Goal: Task Accomplishment & Management: Use online tool/utility

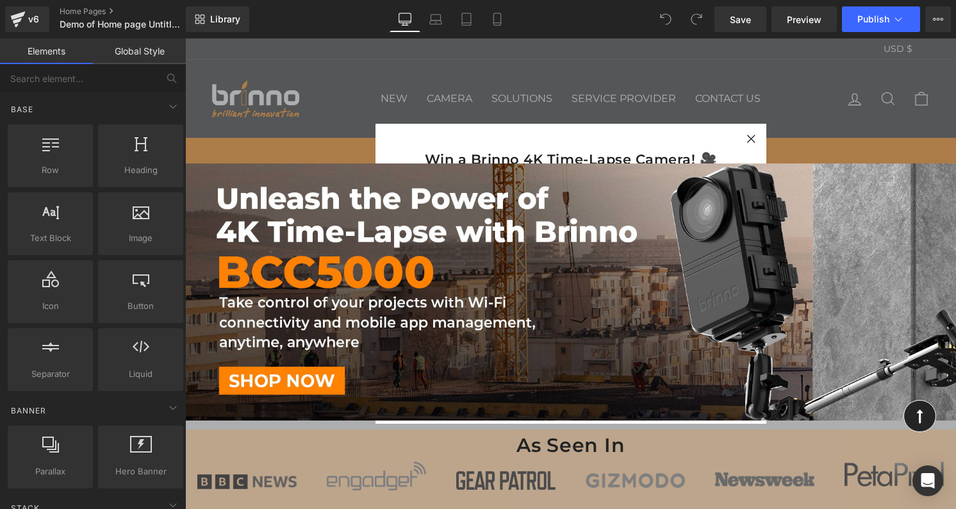
click at [318, 72] on div "Win a Brinno 4K Time-Lapse Camera! 🎥 As the year wraps up, we're thanking you f…" at bounding box center [570, 273] width 771 height 470
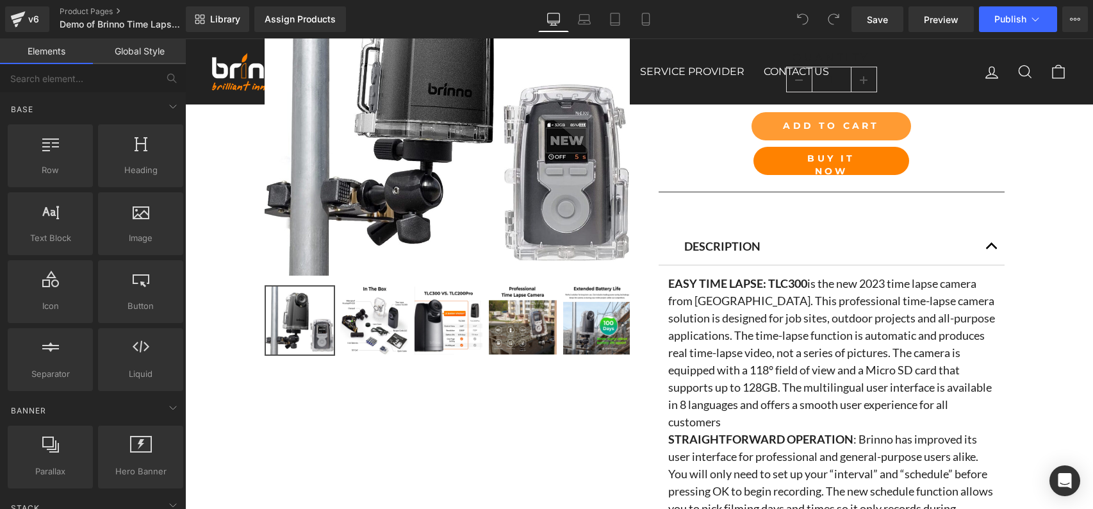
scroll to position [782, 0]
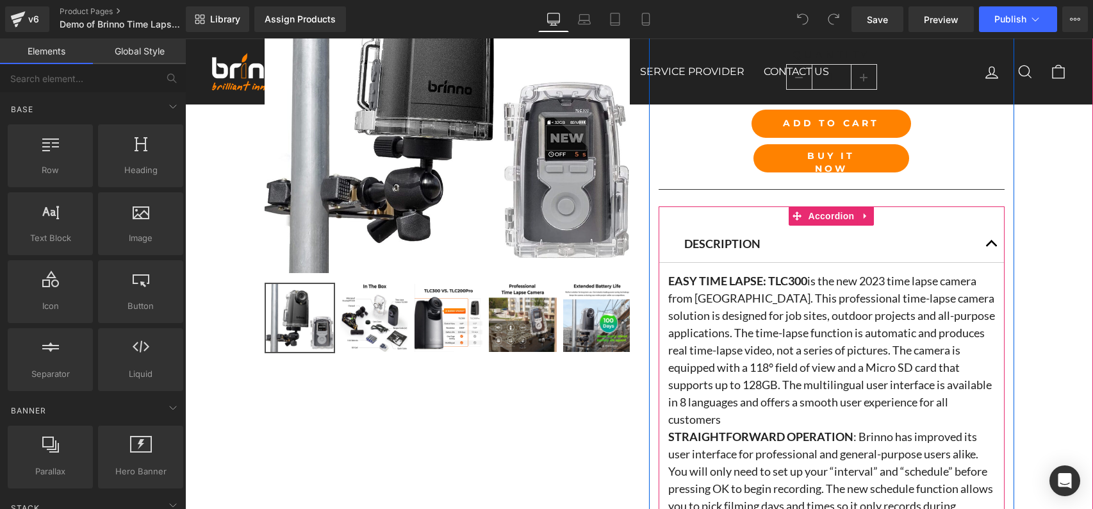
click at [992, 247] on span "button" at bounding box center [992, 247] width 0 height 0
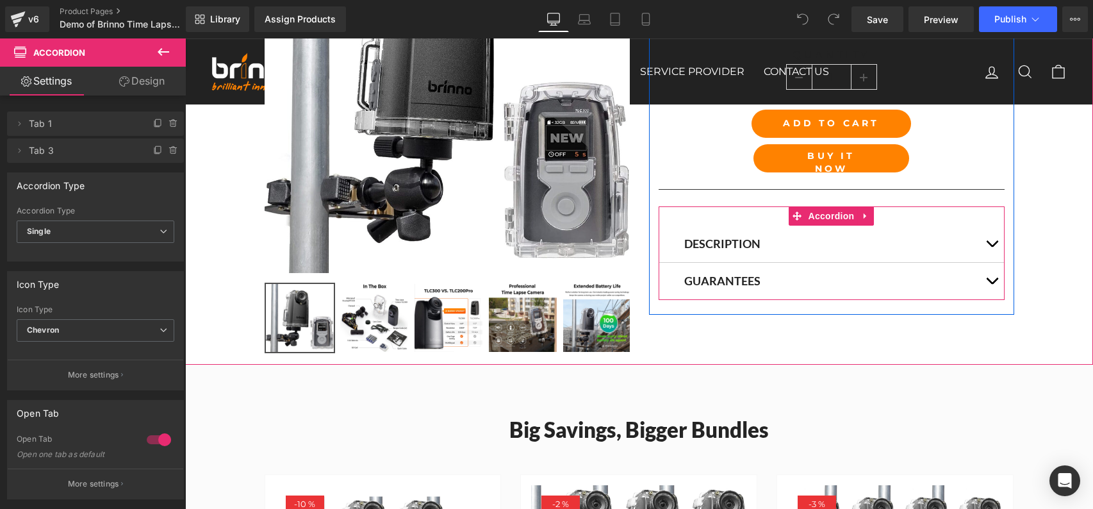
scroll to position [765, 0]
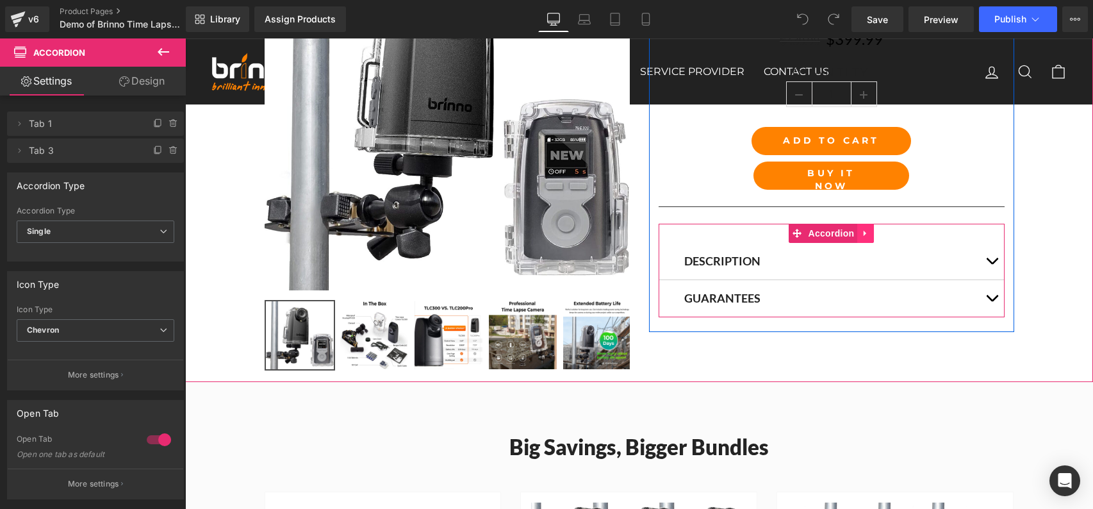
click at [865, 232] on icon at bounding box center [865, 233] width 9 height 10
click at [819, 234] on span "Accordion" at bounding box center [806, 233] width 53 height 19
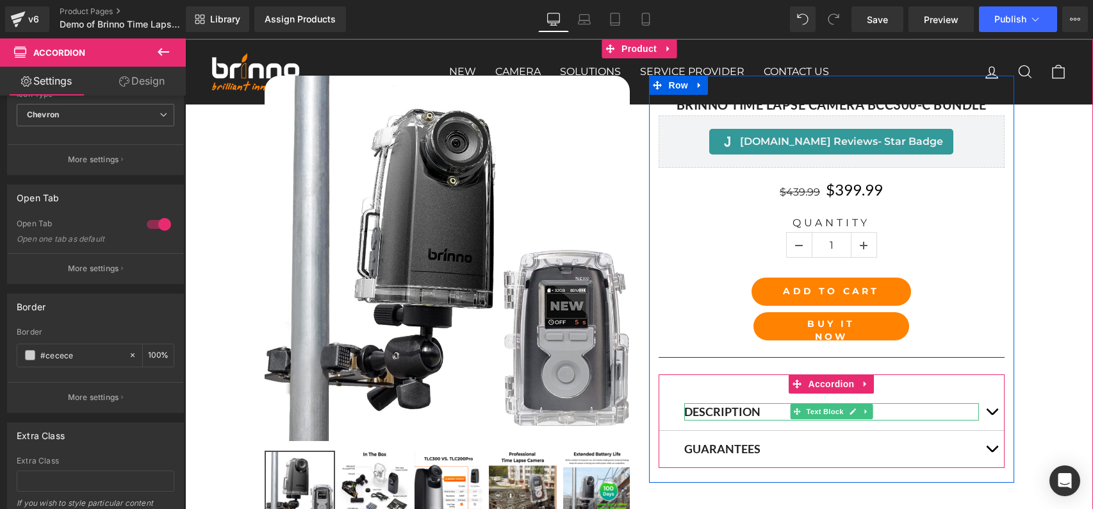
scroll to position [639, 0]
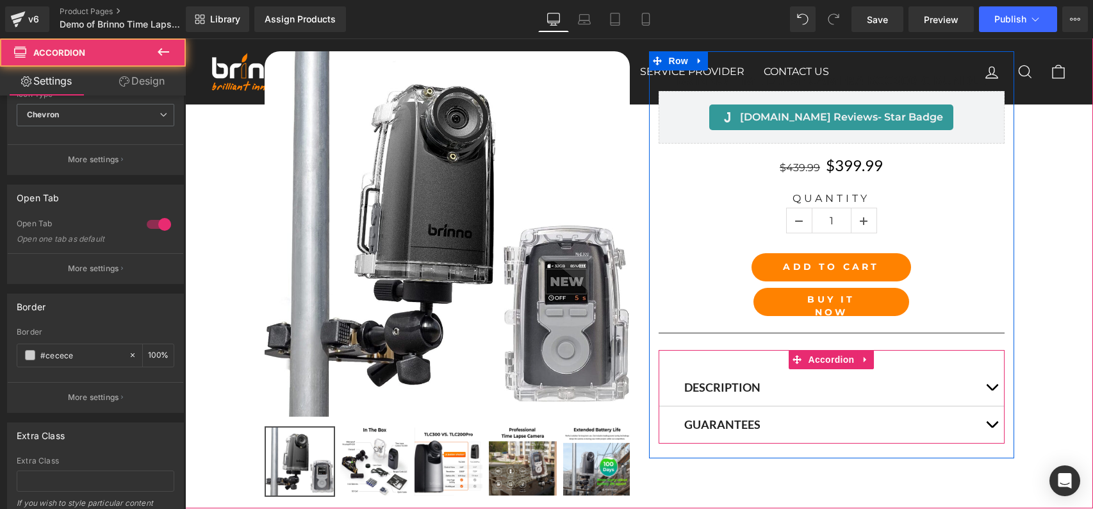
click at [992, 390] on span "button" at bounding box center [992, 390] width 0 height 0
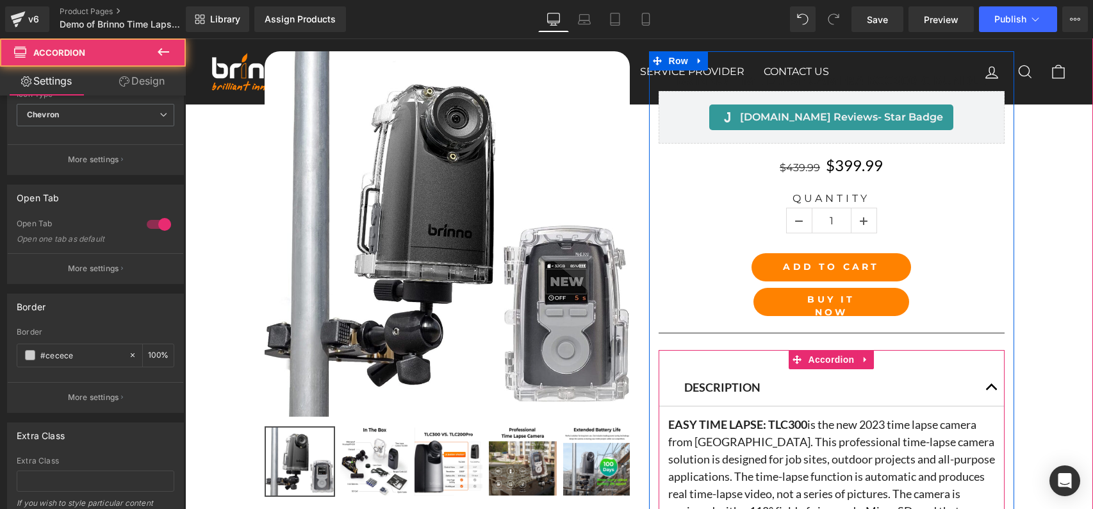
click at [991, 388] on button "button" at bounding box center [992, 387] width 26 height 37
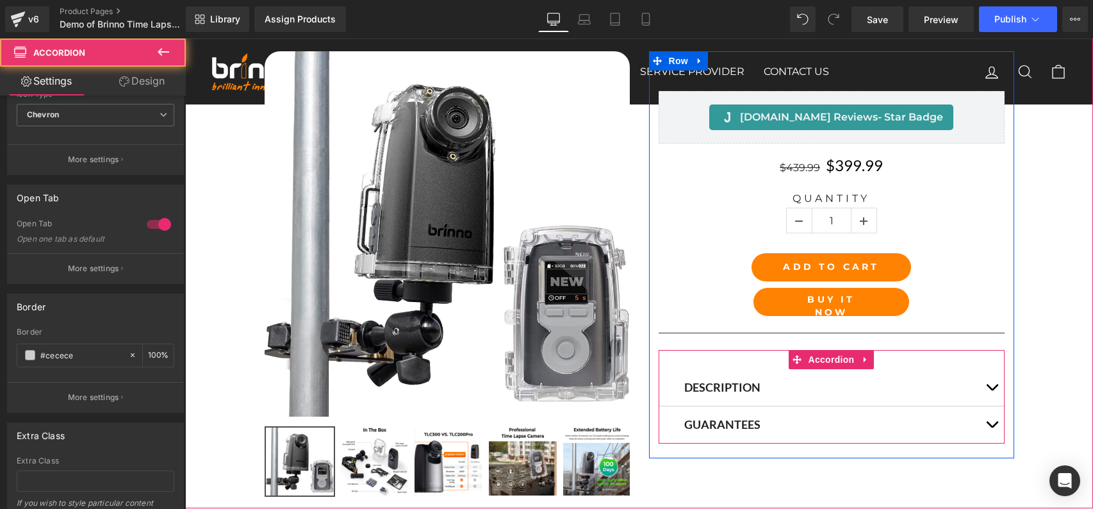
click at [981, 388] on button "button" at bounding box center [992, 387] width 26 height 37
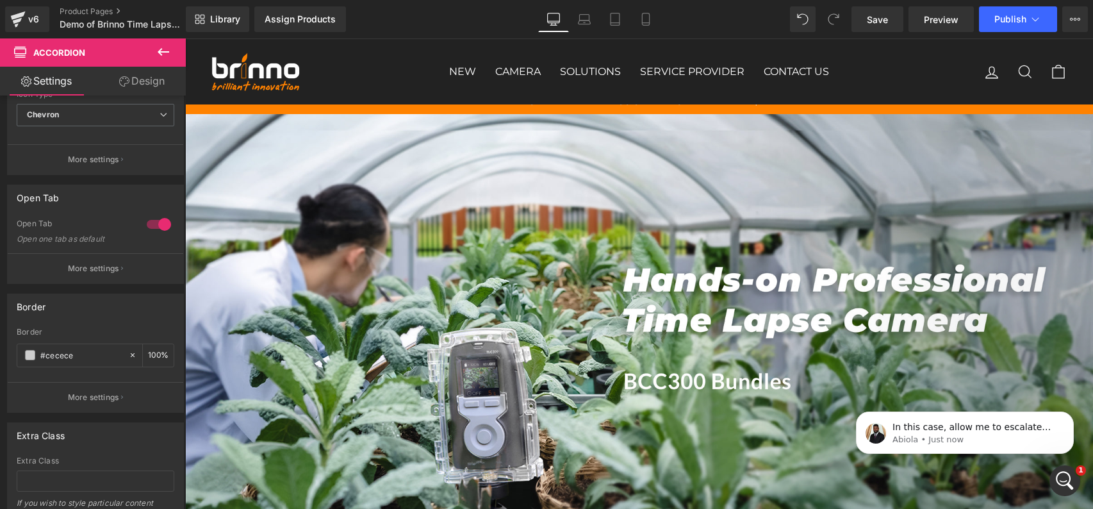
scroll to position [0, 0]
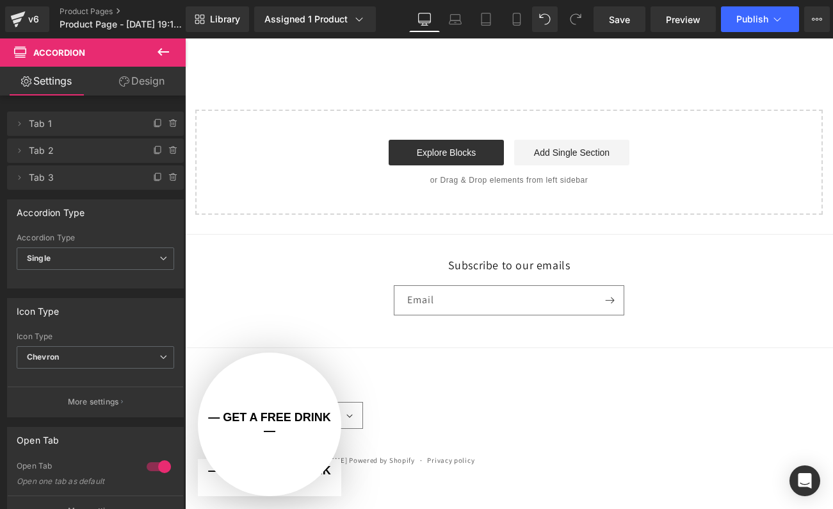
scroll to position [464, 0]
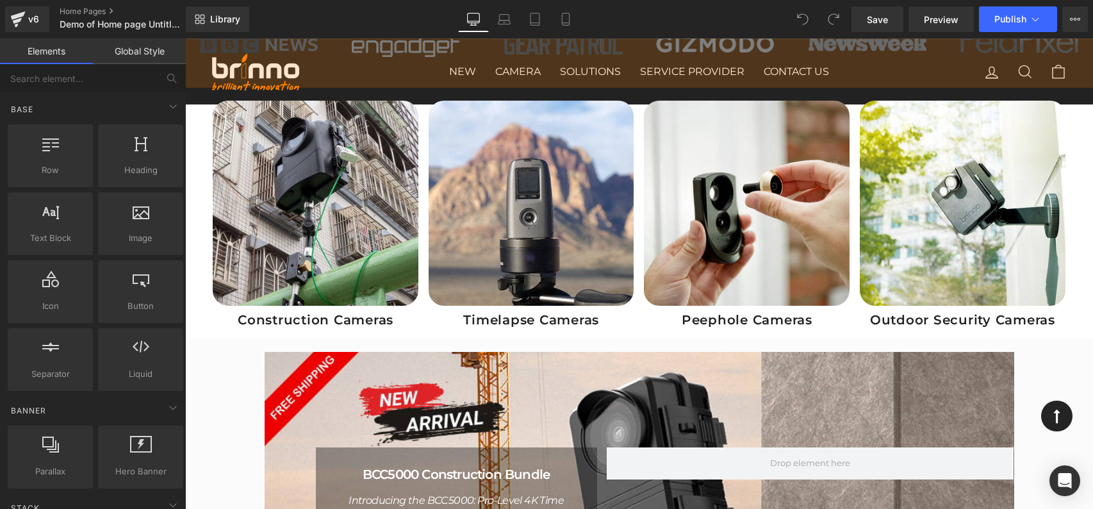
scroll to position [503, 0]
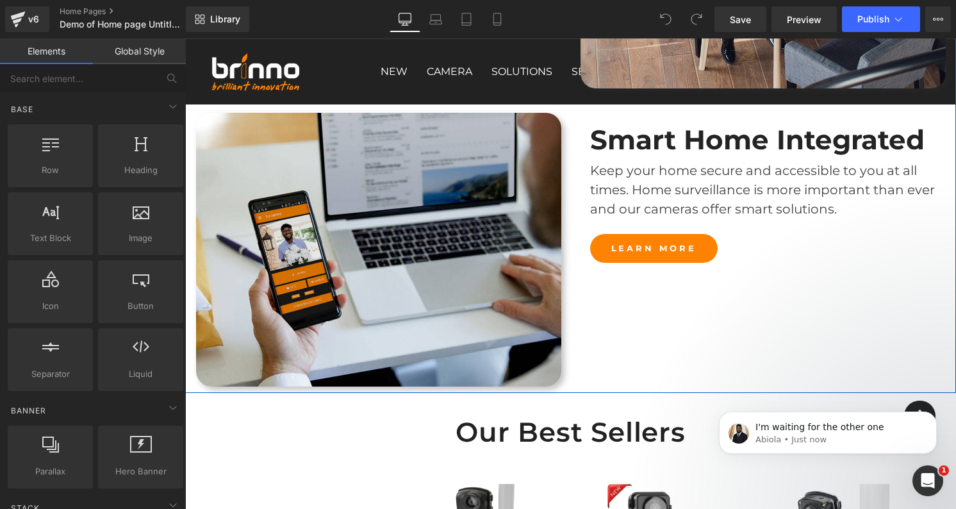
scroll to position [2374, 0]
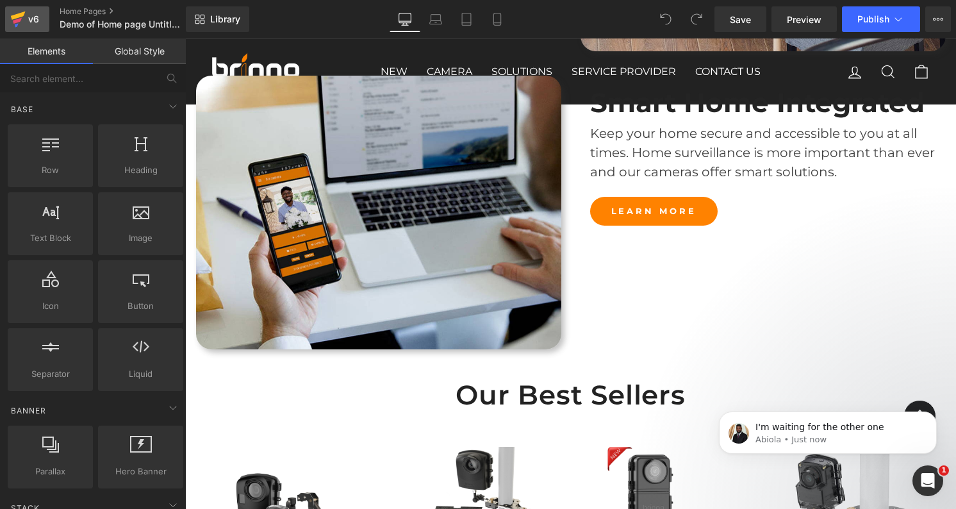
click at [27, 21] on div "v6" at bounding box center [34, 19] width 16 height 17
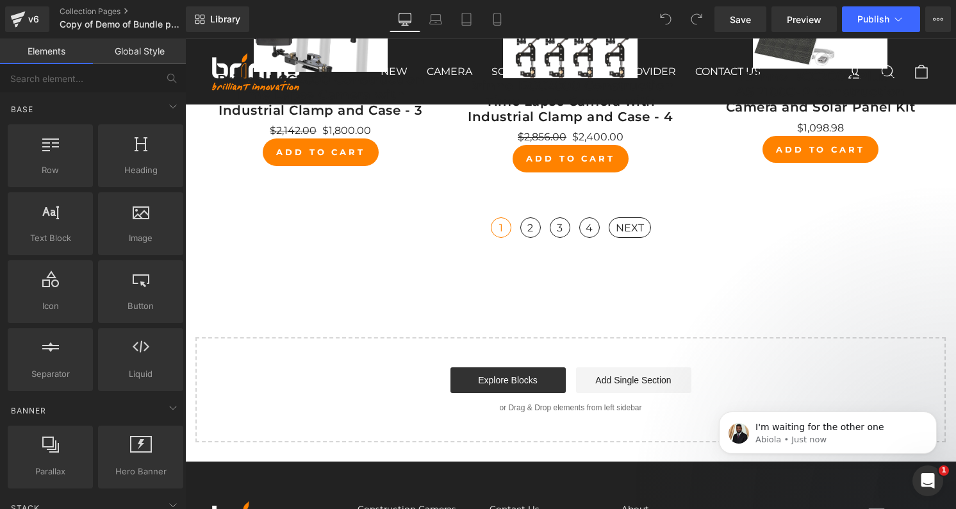
scroll to position [854, 0]
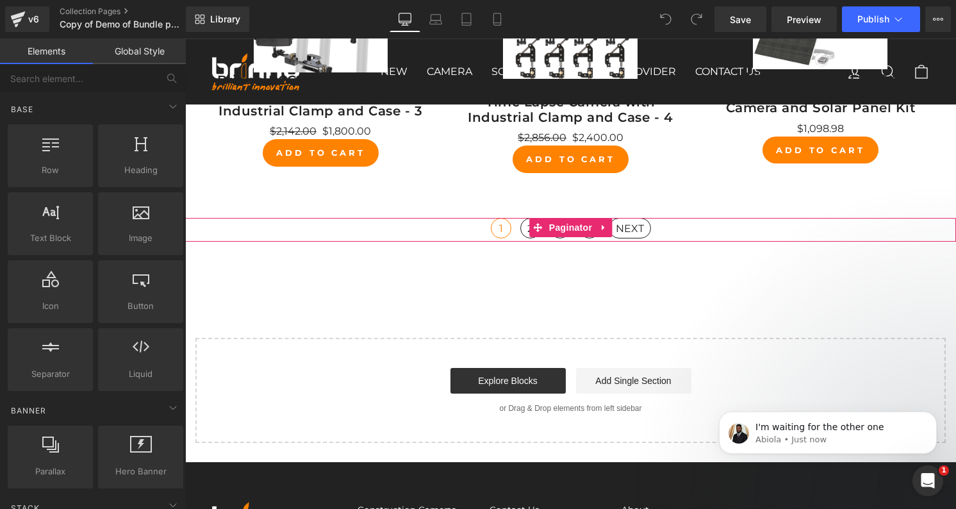
click at [624, 225] on span "NEXT" at bounding box center [629, 228] width 42 height 20
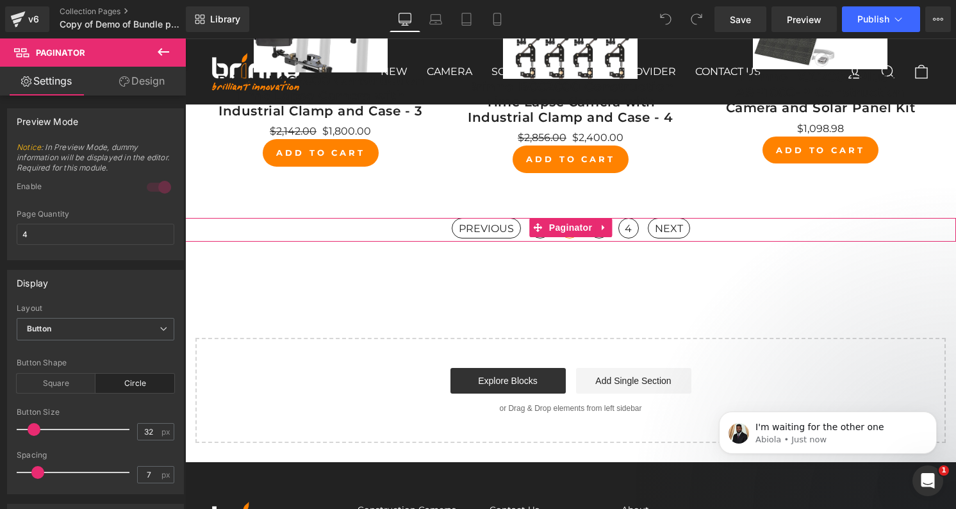
click at [672, 227] on span "NEXT" at bounding box center [669, 228] width 42 height 20
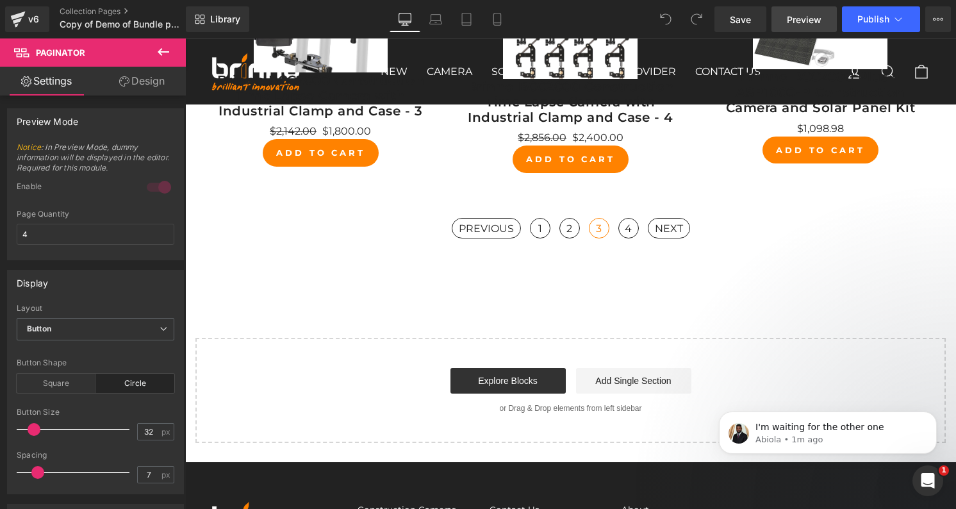
click at [808, 9] on link "Preview" at bounding box center [803, 19] width 65 height 26
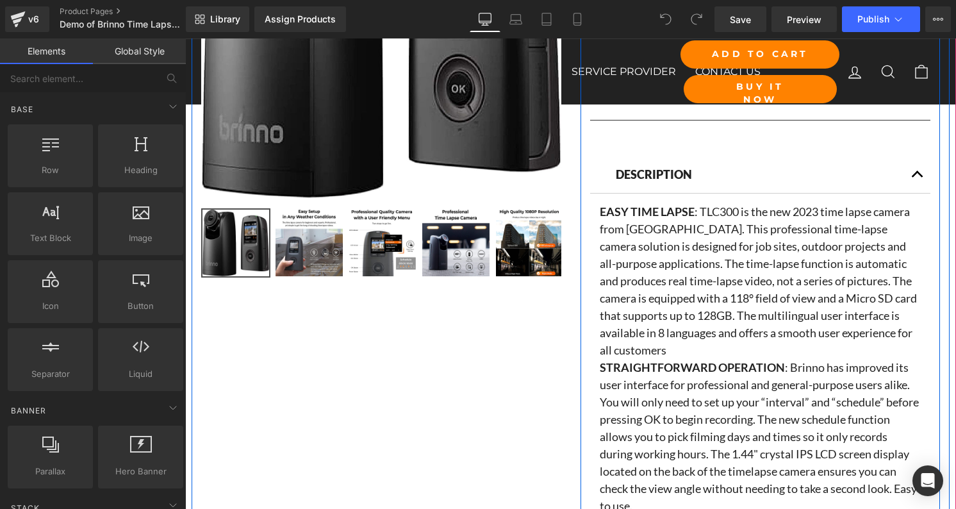
scroll to position [766, 0]
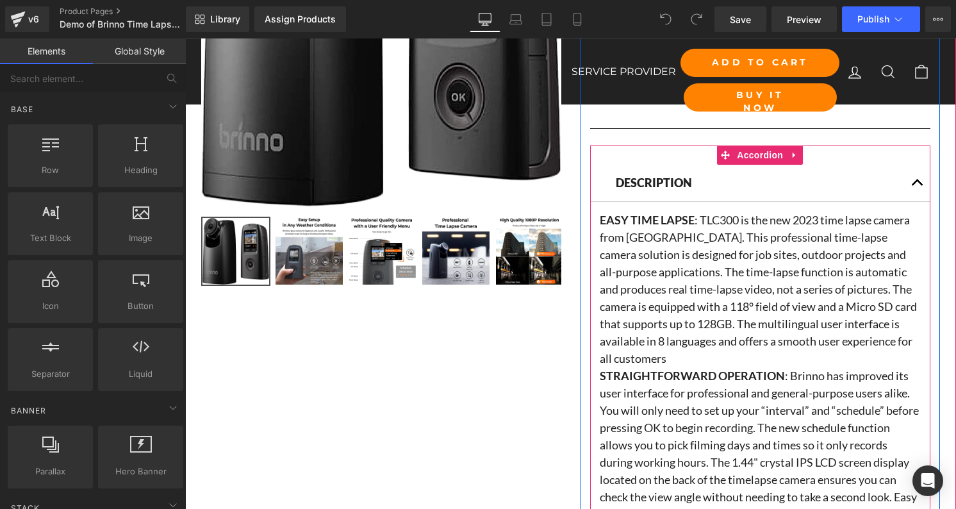
click at [795, 195] on div "description Text Block" at bounding box center [760, 183] width 341 height 37
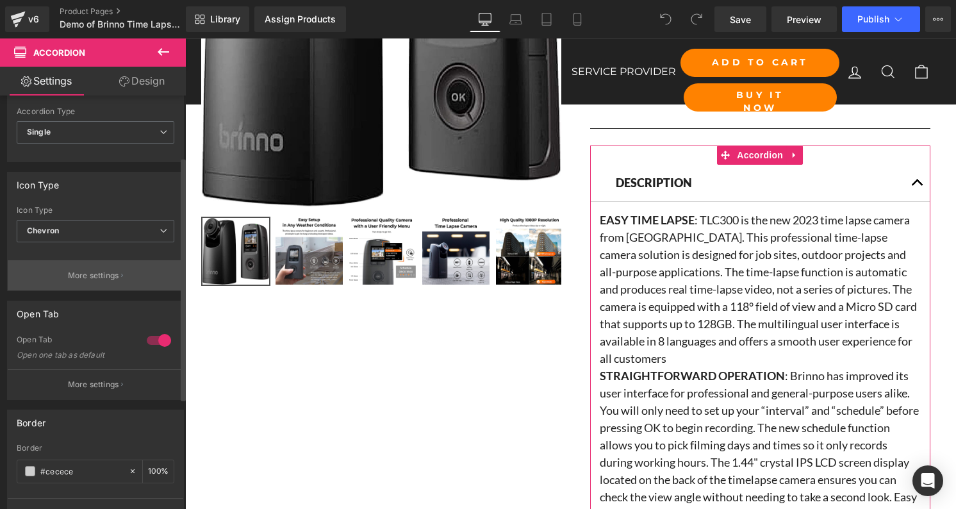
scroll to position [106, 0]
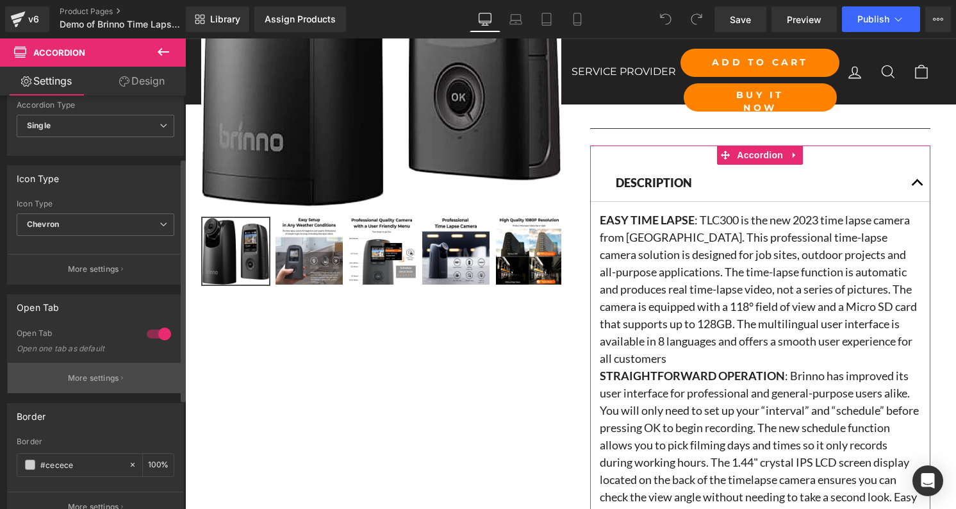
click at [111, 370] on button "More settings" at bounding box center [96, 378] width 176 height 30
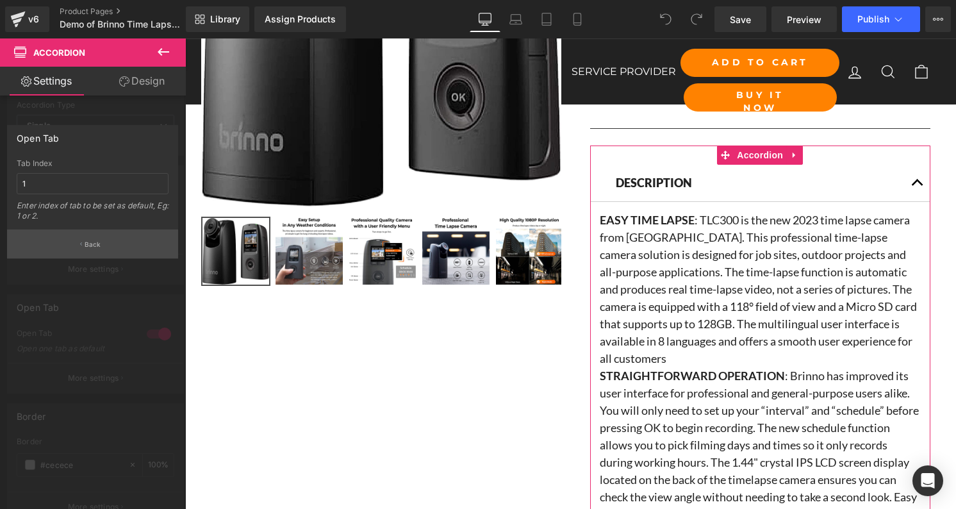
click at [83, 242] on button "Back" at bounding box center [92, 243] width 171 height 29
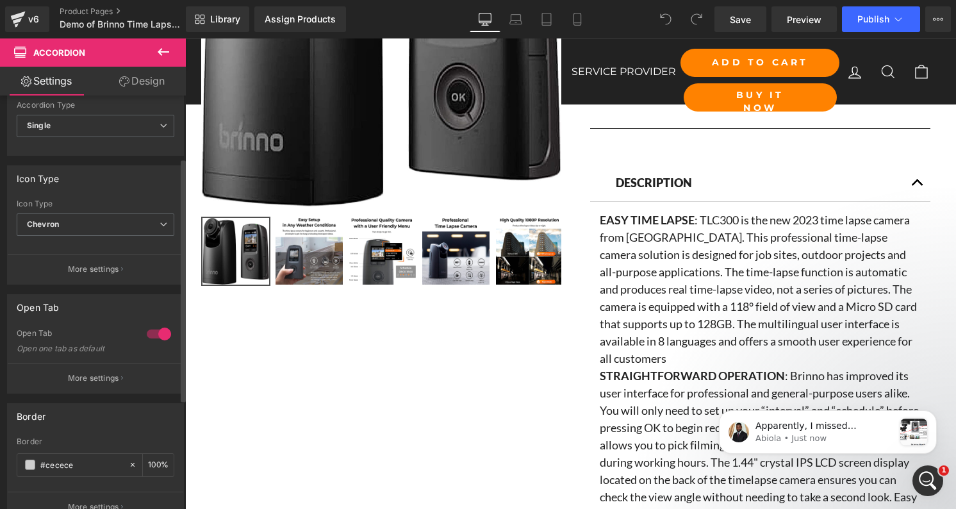
scroll to position [0, 0]
